Goal: Information Seeking & Learning: Learn about a topic

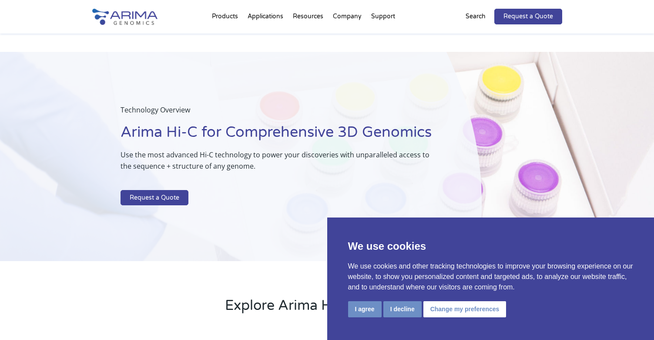
drag, startPoint x: 0, startPoint y: 0, endPoint x: 400, endPoint y: 329, distance: 518.1
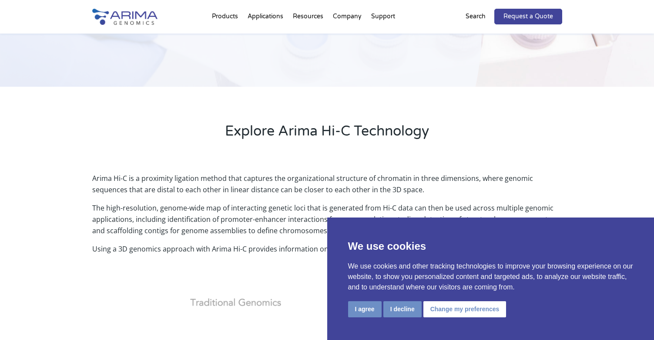
click at [5, 174] on div "Arima Hi-C is a proximity ligation method that captures the organizational stru…" at bounding box center [327, 296] width 654 height 270
drag, startPoint x: 94, startPoint y: 177, endPoint x: 157, endPoint y: 184, distance: 63.5
click at [157, 184] on p "Arima Hi-C is a proximity ligation method that captures the organizational stru…" at bounding box center [327, 187] width 470 height 30
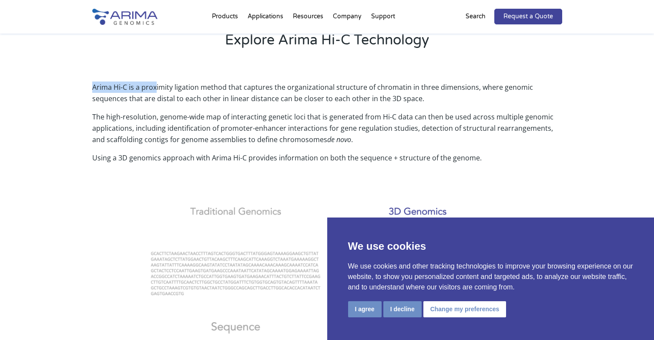
scroll to position [280, 0]
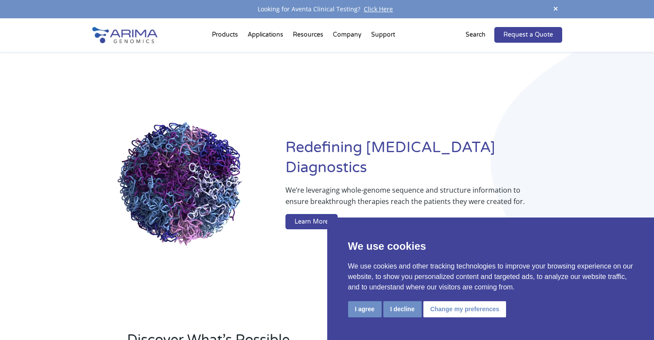
click at [6, 128] on div "Redefining [MEDICAL_DATA] Diagnostics We’re leveraging whole-genome sequence an…" at bounding box center [327, 185] width 654 height 267
